Goal: Check status: Check status

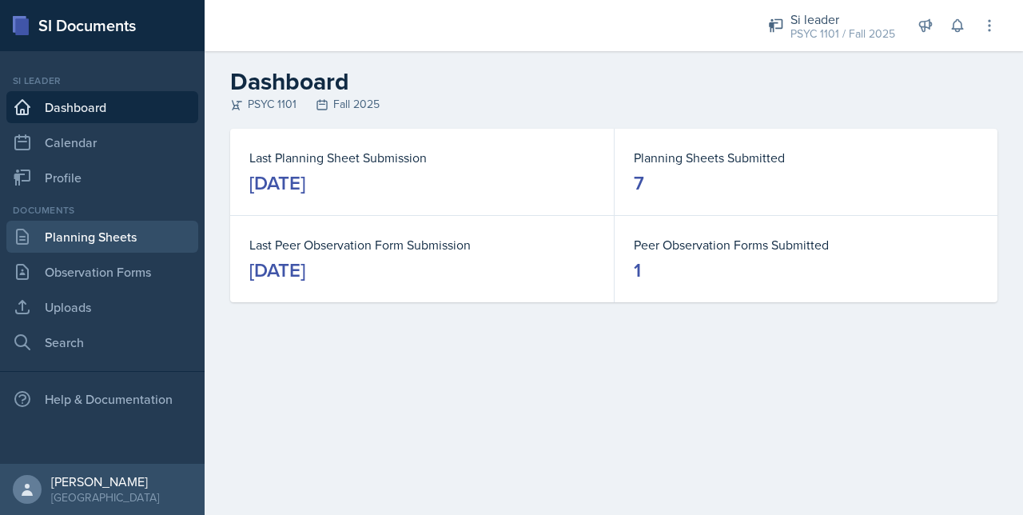
click at [47, 242] on link "Planning Sheets" at bounding box center [102, 237] width 192 height 32
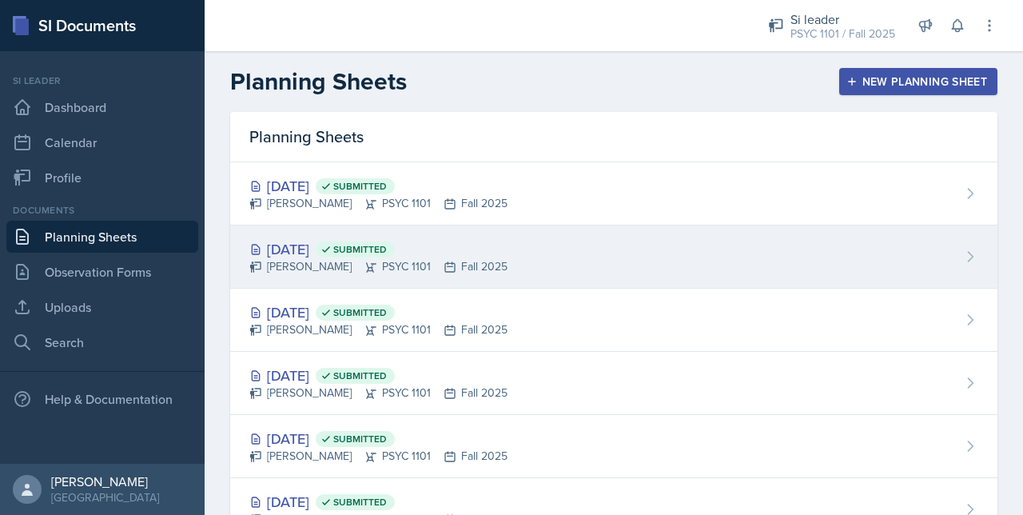
click at [285, 251] on div "[DATE] Submitted" at bounding box center [378, 249] width 258 height 22
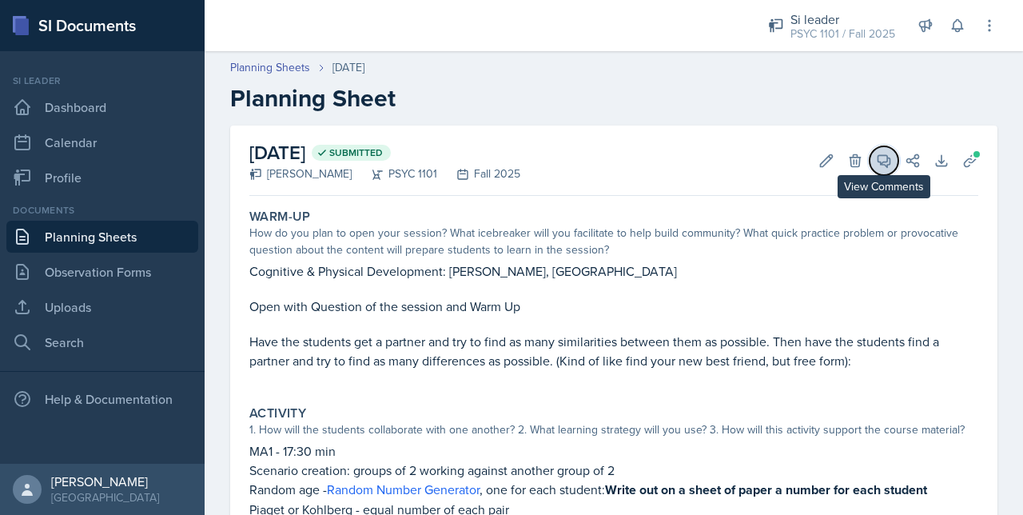
click at [874, 150] on button "View Comments" at bounding box center [884, 160] width 29 height 29
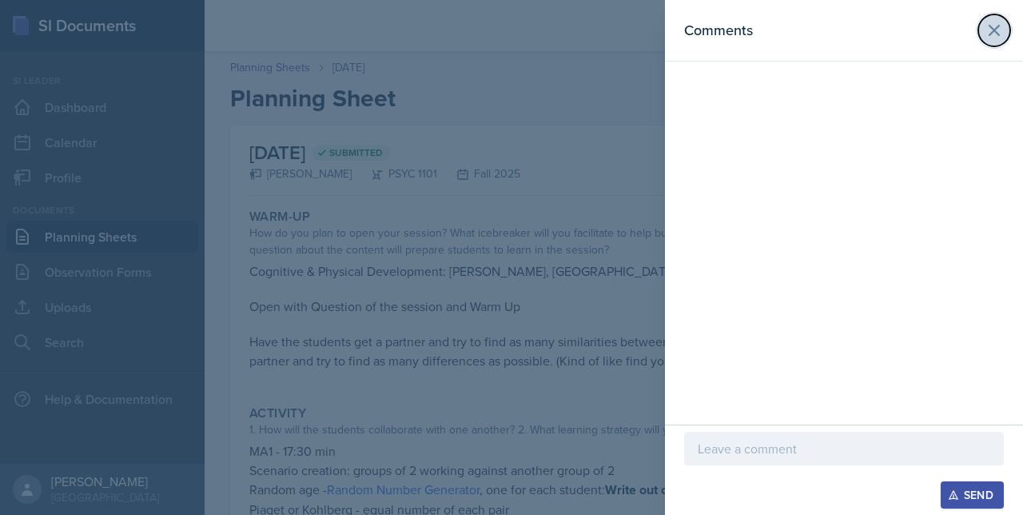
click at [993, 28] on icon at bounding box center [995, 31] width 10 height 10
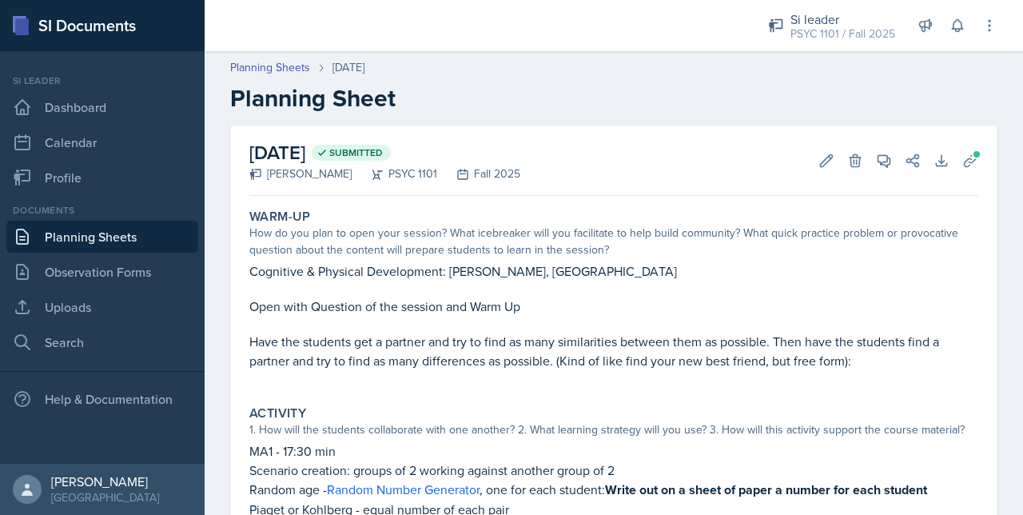
click at [106, 233] on link "Planning Sheets" at bounding box center [102, 237] width 192 height 32
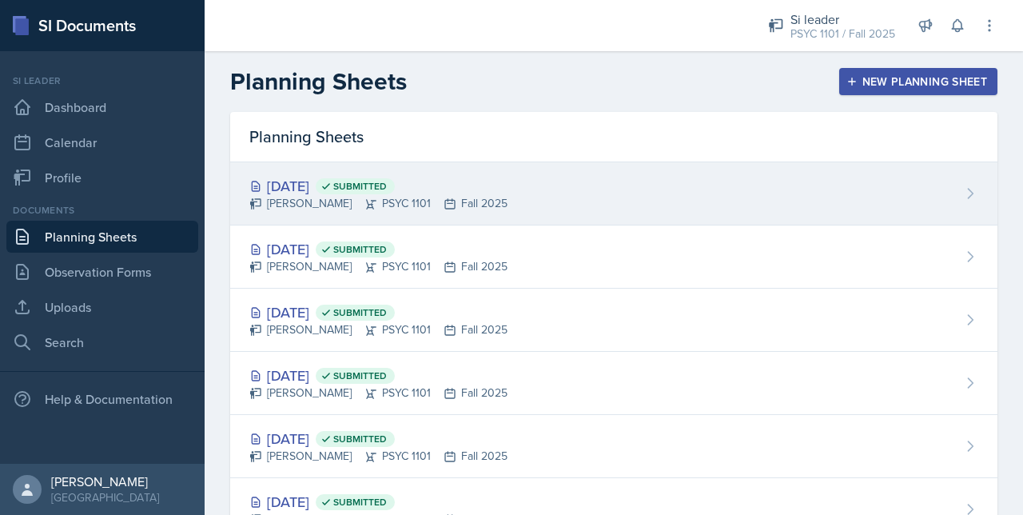
click at [425, 217] on div "[DATE] Submitted [PERSON_NAME] PSYC 1101 Fall 2025" at bounding box center [613, 193] width 767 height 63
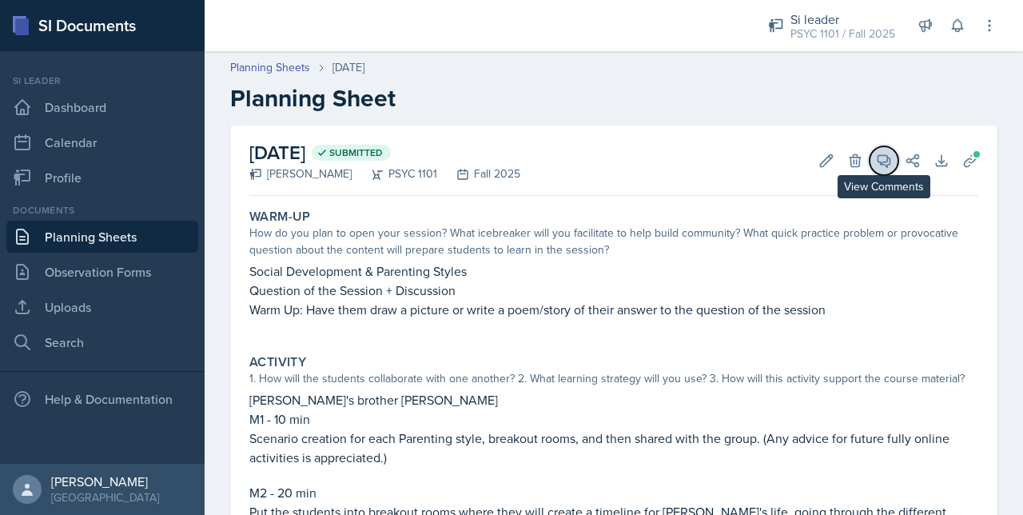
click at [886, 155] on span at bounding box center [890, 155] width 8 height 8
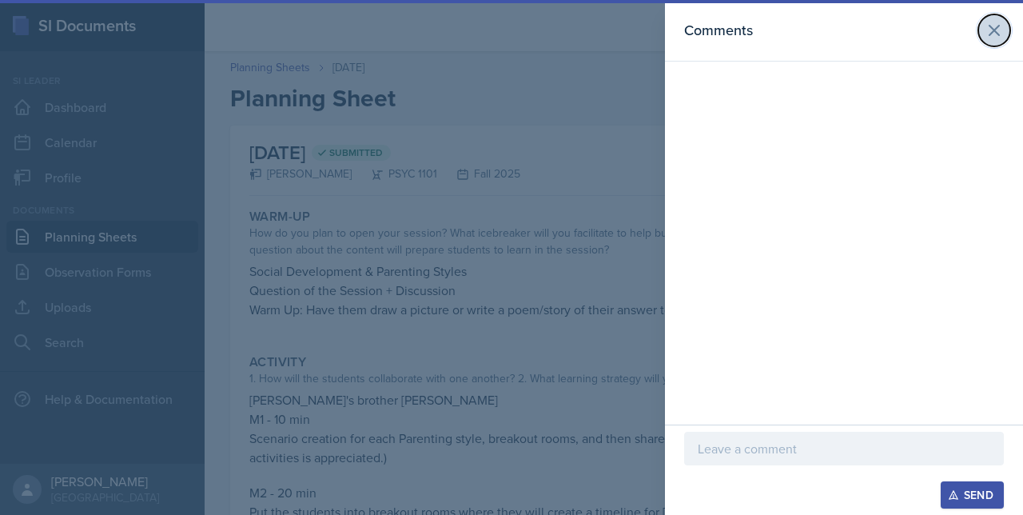
click at [991, 30] on icon at bounding box center [994, 30] width 19 height 19
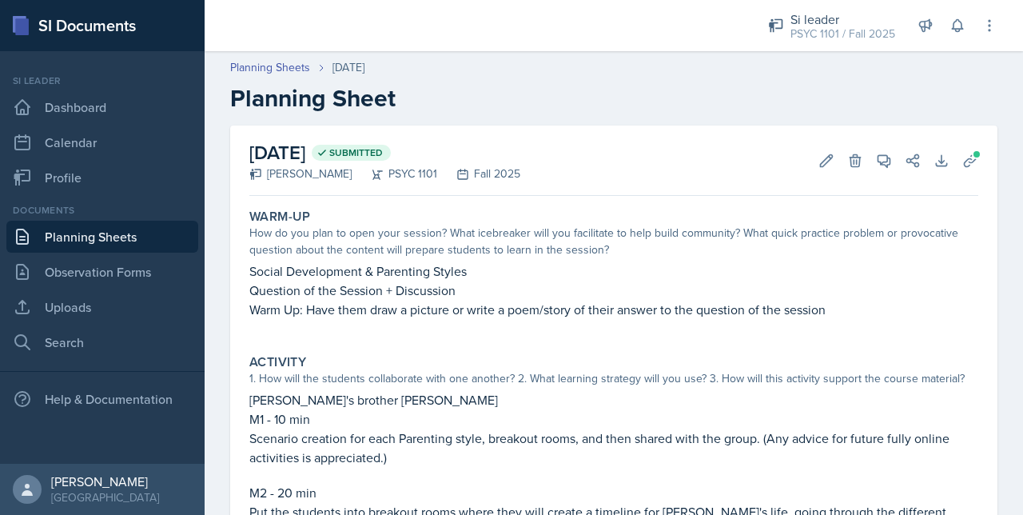
click at [78, 246] on link "Planning Sheets" at bounding box center [102, 237] width 192 height 32
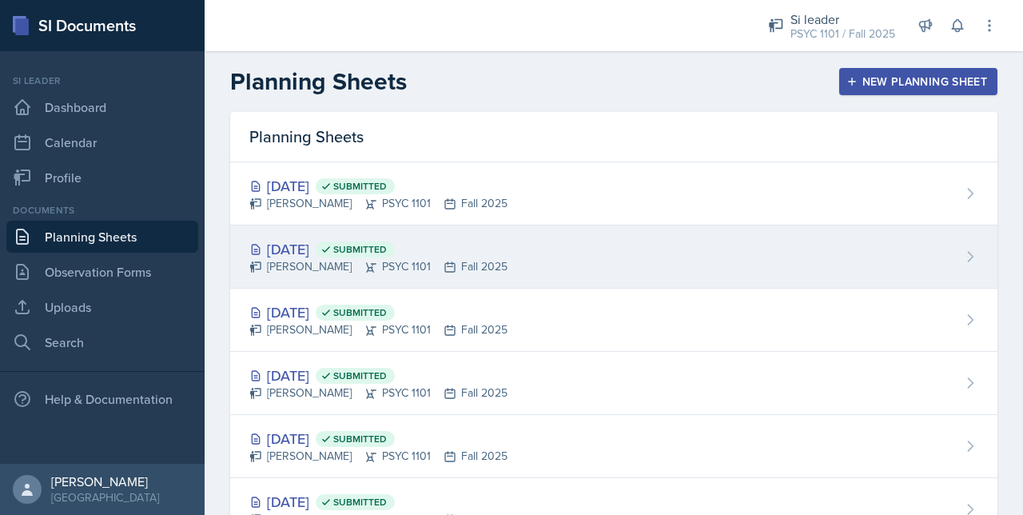
click at [680, 268] on div "[DATE] Submitted [PERSON_NAME] PSYC 1101 Fall 2025" at bounding box center [613, 256] width 767 height 63
